Goal: Check status: Check status

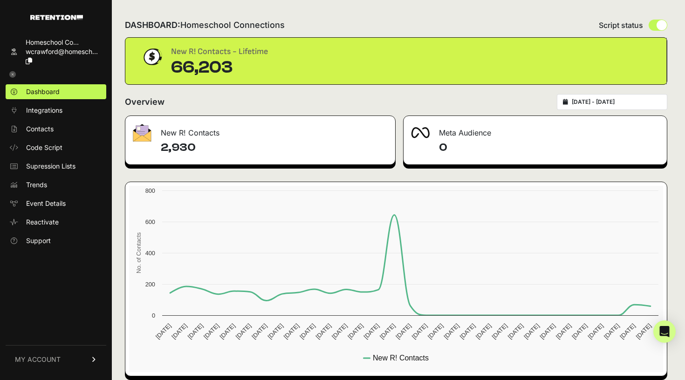
type input "[DATE]"
click at [618, 105] on input "[DATE] - [DATE]" at bounding box center [616, 101] width 89 height 7
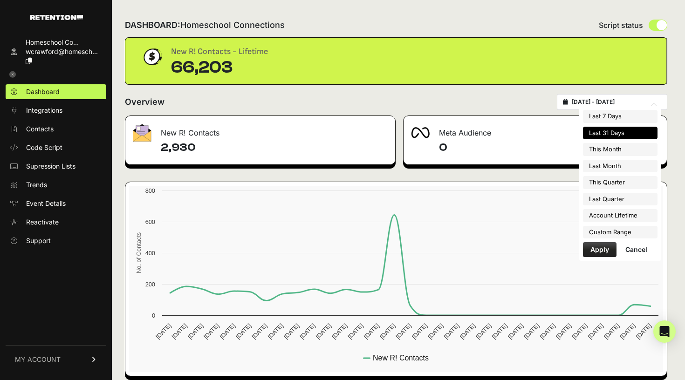
type input "[DATE]"
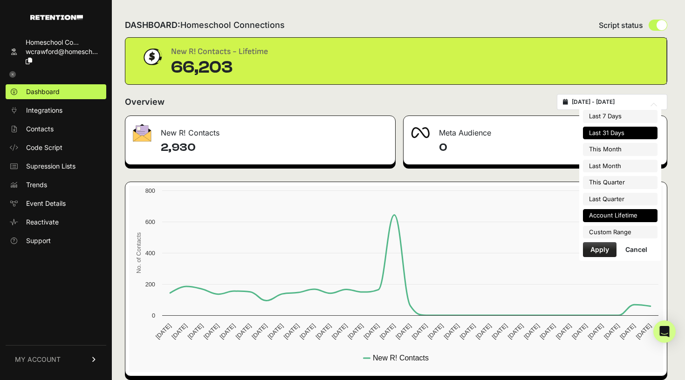
type input "[DATE]"
click at [596, 228] on li "Custom Range" at bounding box center [620, 232] width 75 height 13
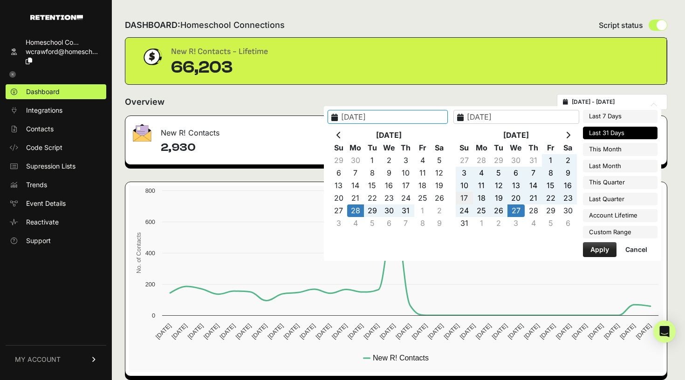
type input "[DATE]"
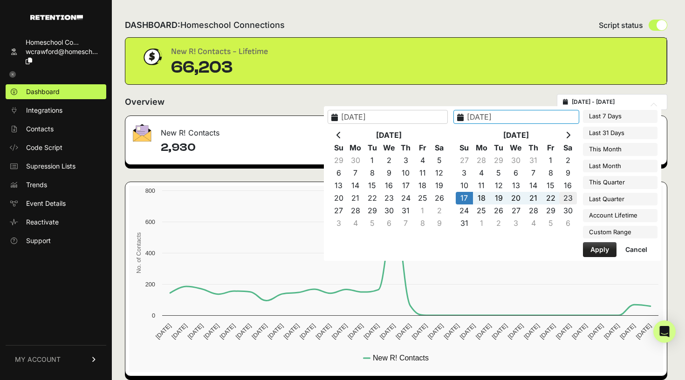
type input "[DATE]"
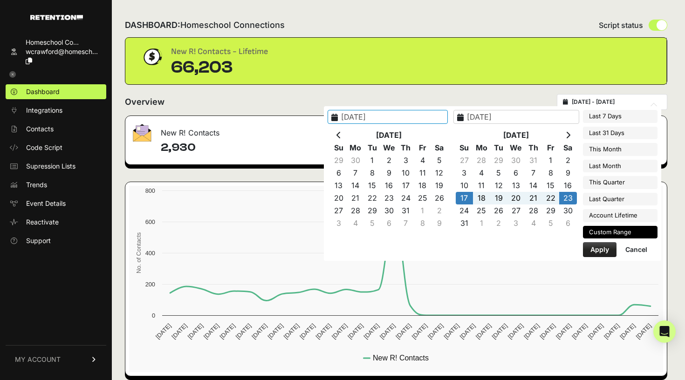
type input "[DATE]"
click at [588, 248] on button "Apply" at bounding box center [600, 249] width 34 height 15
type input "[DATE] - [DATE]"
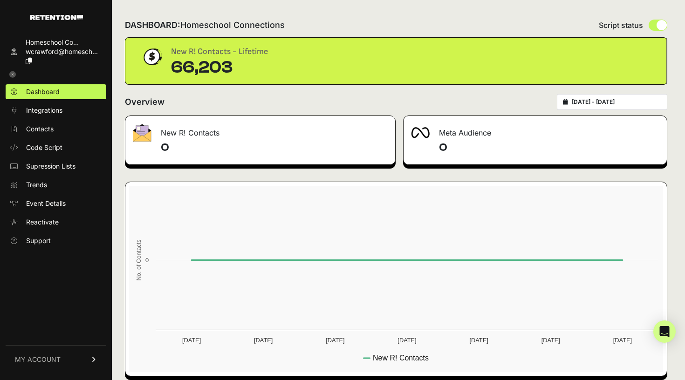
click at [74, 49] on span "wcrawford@homesch..." at bounding box center [62, 52] width 72 height 8
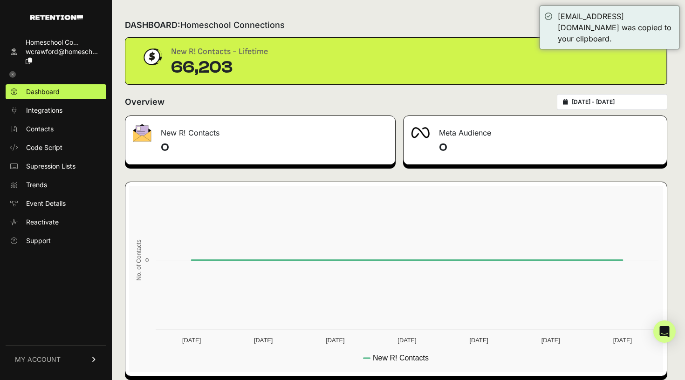
click at [40, 48] on span "wcrawford@homesch..." at bounding box center [62, 52] width 72 height 8
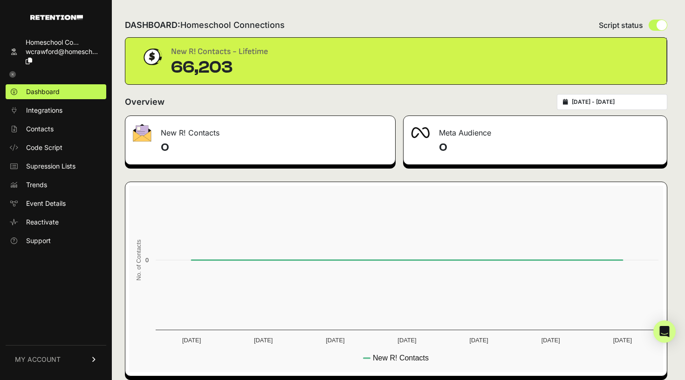
click at [14, 73] on icon at bounding box center [12, 74] width 7 height 7
